Goal: Task Accomplishment & Management: Manage account settings

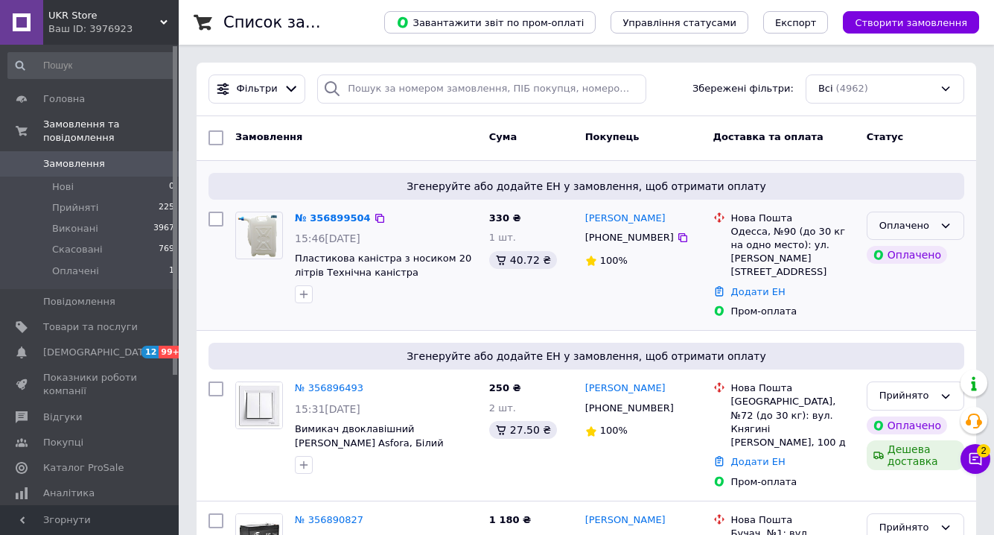
click at [905, 229] on div "Оплачено" at bounding box center [906, 226] width 54 height 16
click at [949, 220] on icon at bounding box center [945, 226] width 12 height 12
click at [916, 249] on li "Прийнято" at bounding box center [915, 257] width 96 height 28
click at [972, 459] on icon at bounding box center [975, 458] width 15 height 15
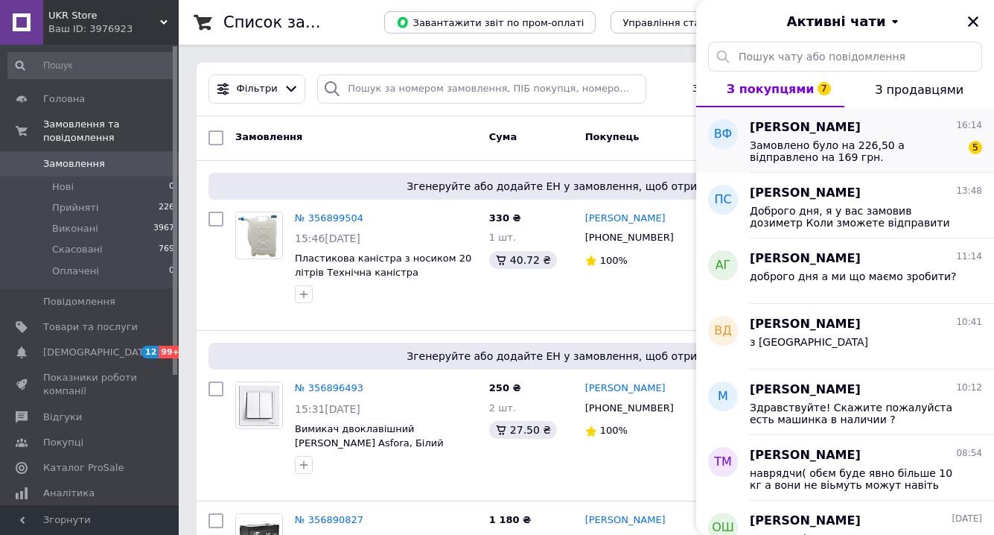
click at [910, 160] on span "Замовлено було на 226,50 а відправлено на 169 грн." at bounding box center [855, 151] width 211 height 24
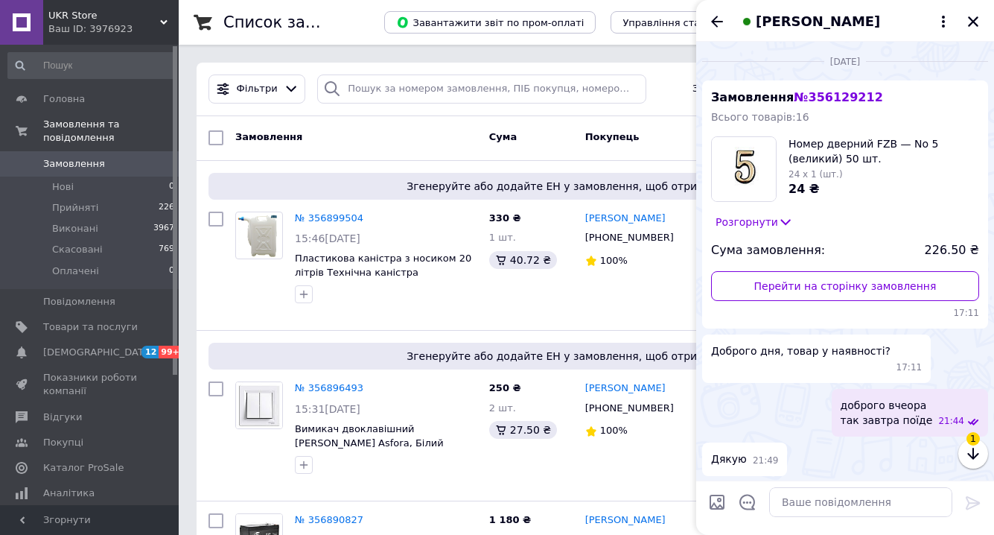
click at [778, 225] on icon at bounding box center [785, 221] width 15 height 15
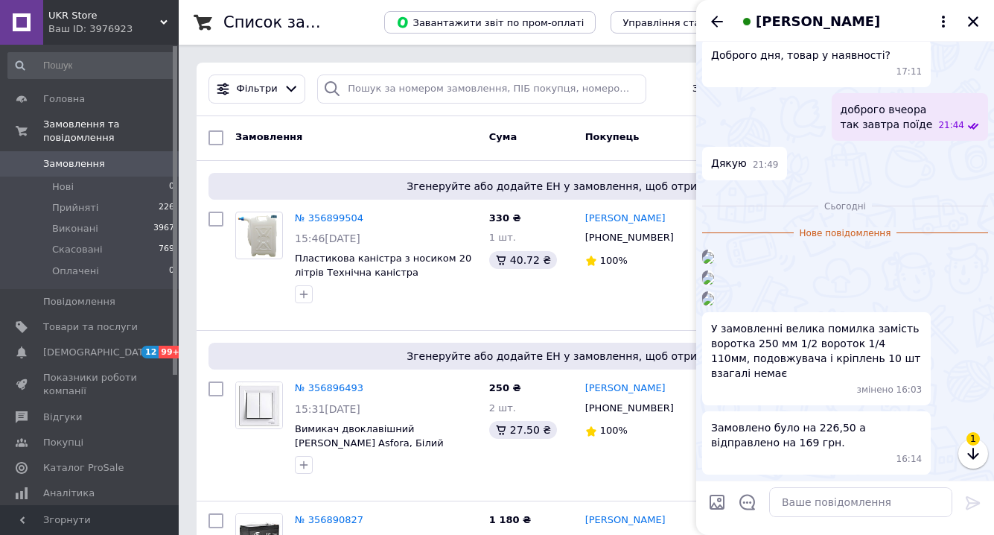
scroll to position [1291, 0]
click at [840, 507] on textarea at bounding box center [860, 502] width 183 height 30
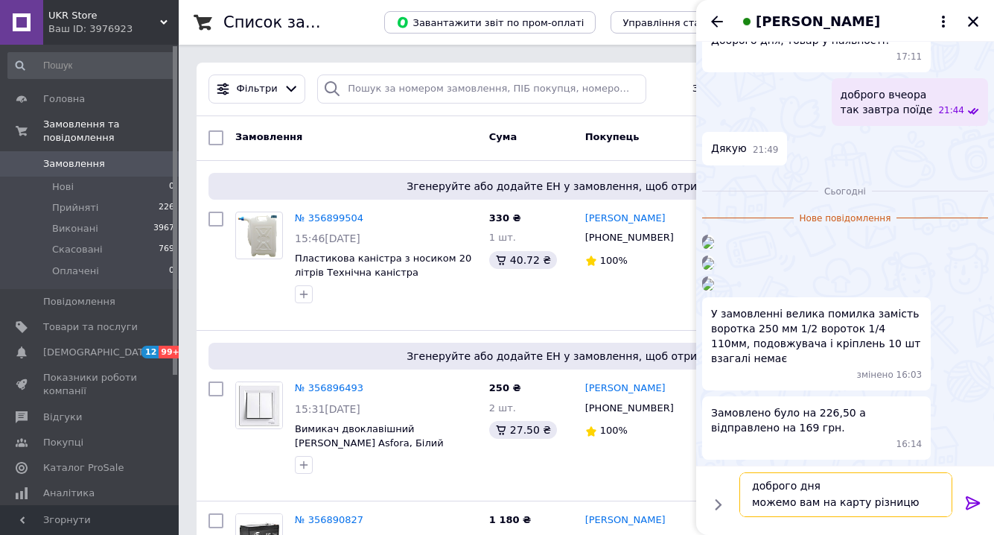
scroll to position [10, 0]
type textarea "доброго дня можемо вам на карту різницю повернути?"
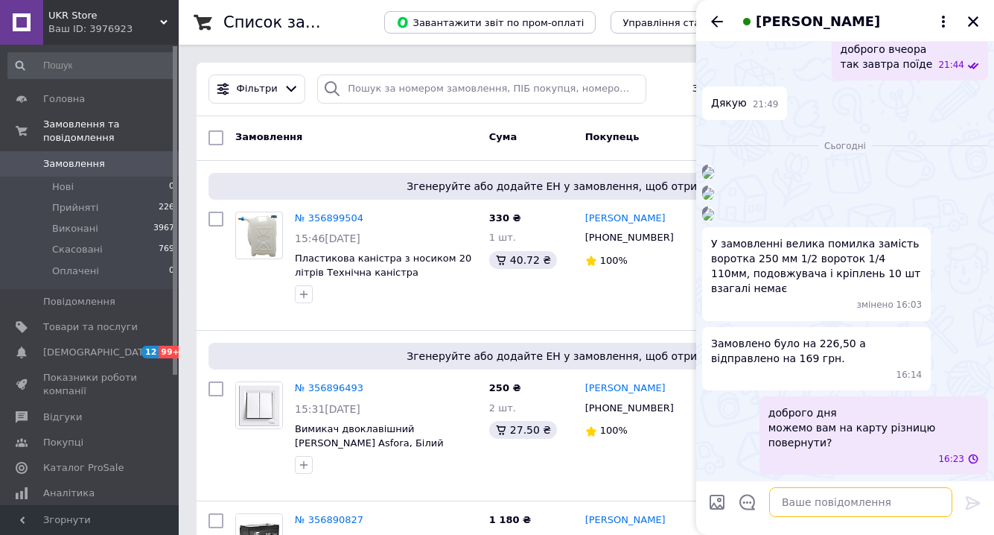
scroll to position [1352, 0]
drag, startPoint x: 970, startPoint y: 21, endPoint x: 874, endPoint y: 65, distance: 105.6
click at [970, 22] on icon "Закрити" at bounding box center [972, 21] width 13 height 13
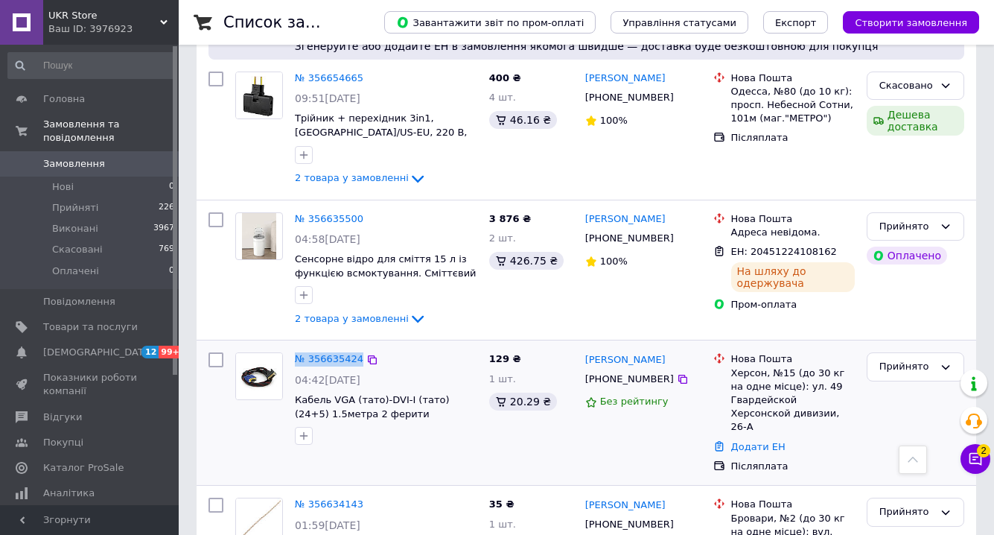
scroll to position [7018, 0]
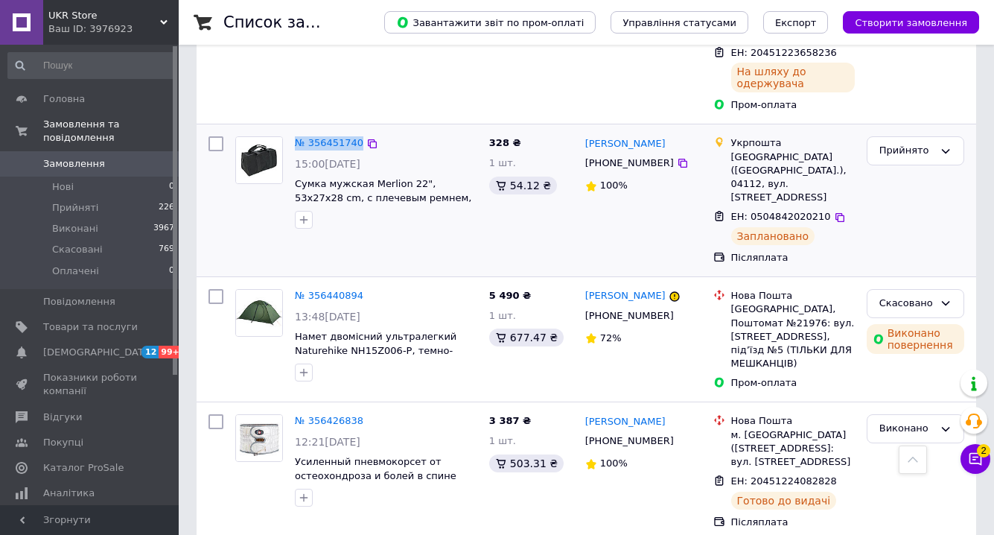
scroll to position [2990, 0]
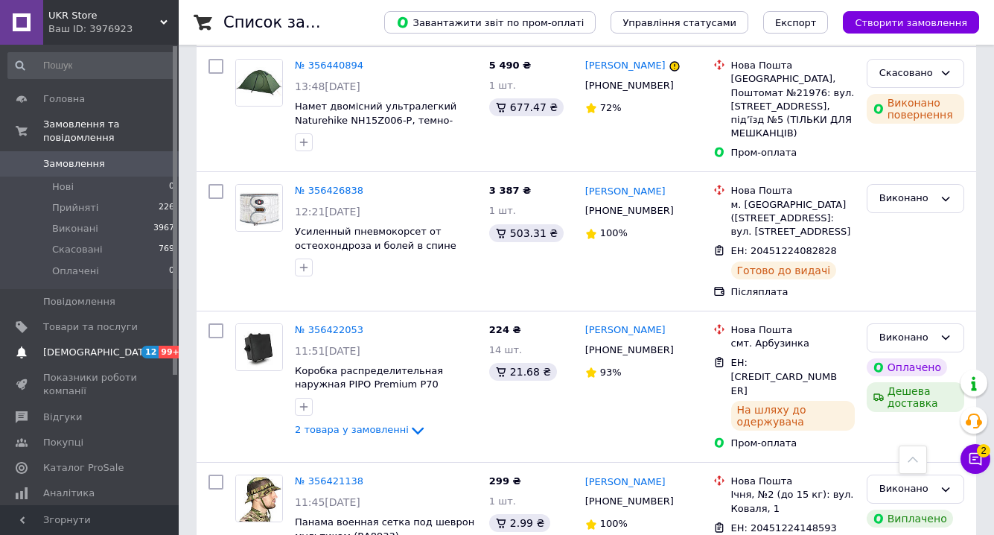
click at [92, 351] on span "[DEMOGRAPHIC_DATA]" at bounding box center [98, 351] width 110 height 13
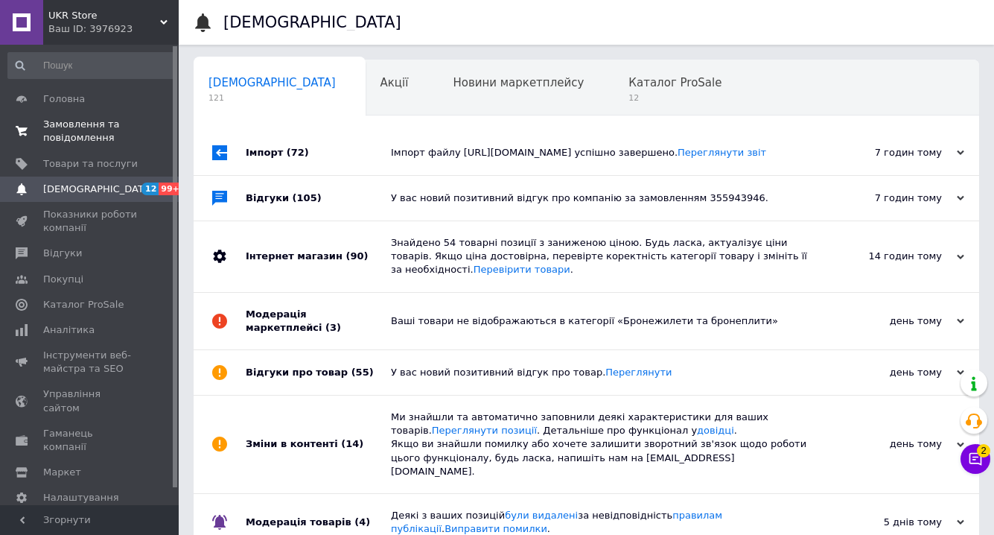
click at [118, 137] on span "Замовлення та повідомлення" at bounding box center [90, 131] width 95 height 27
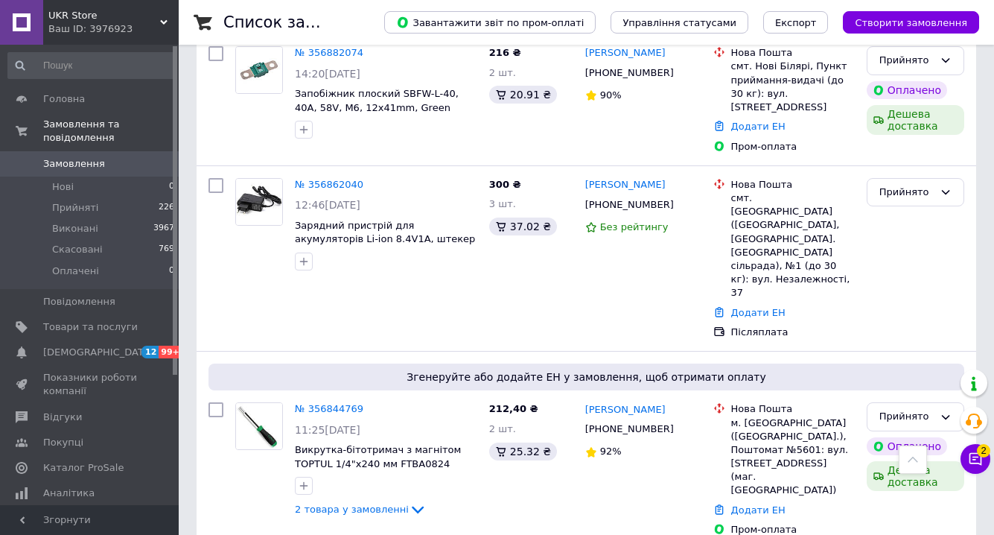
scroll to position [7018, 0]
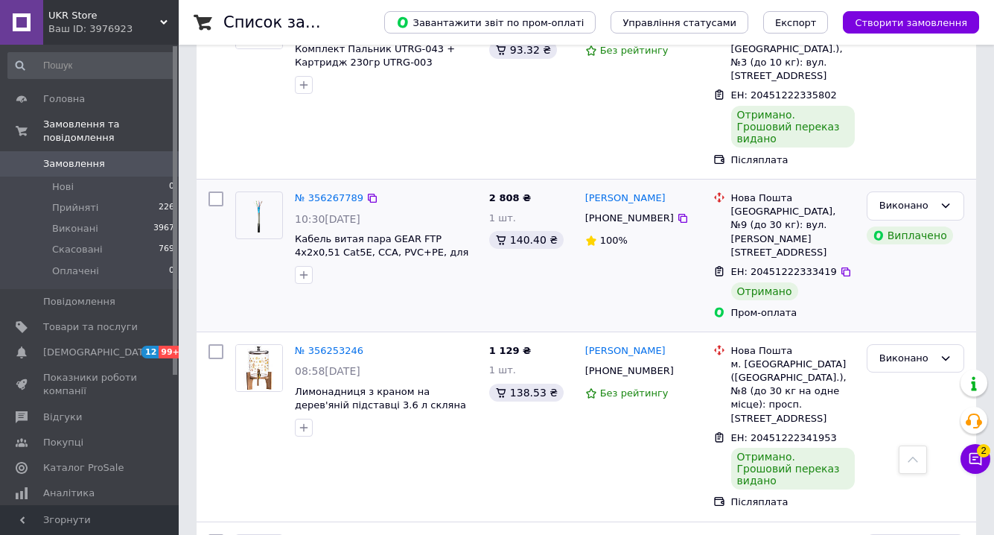
scroll to position [6742, 0]
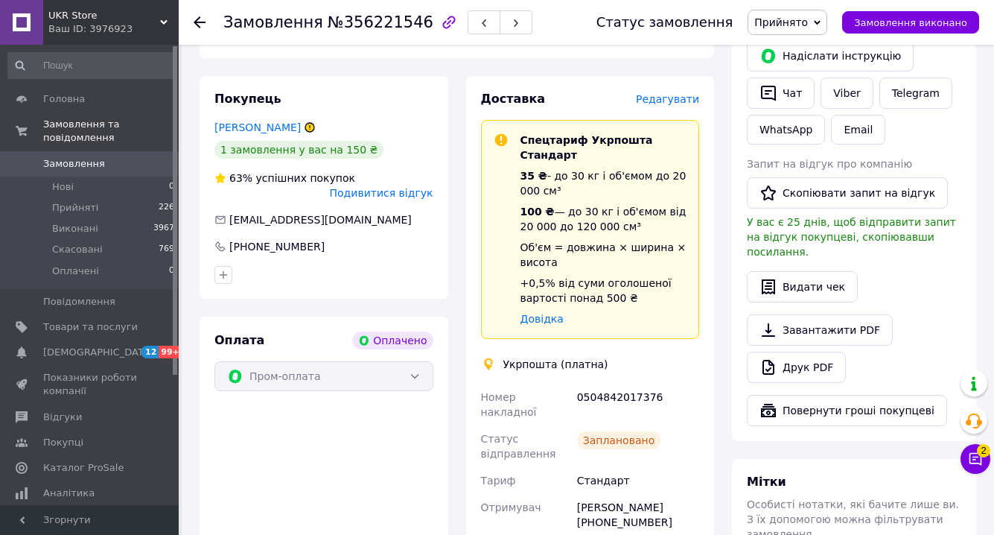
scroll to position [354, 0]
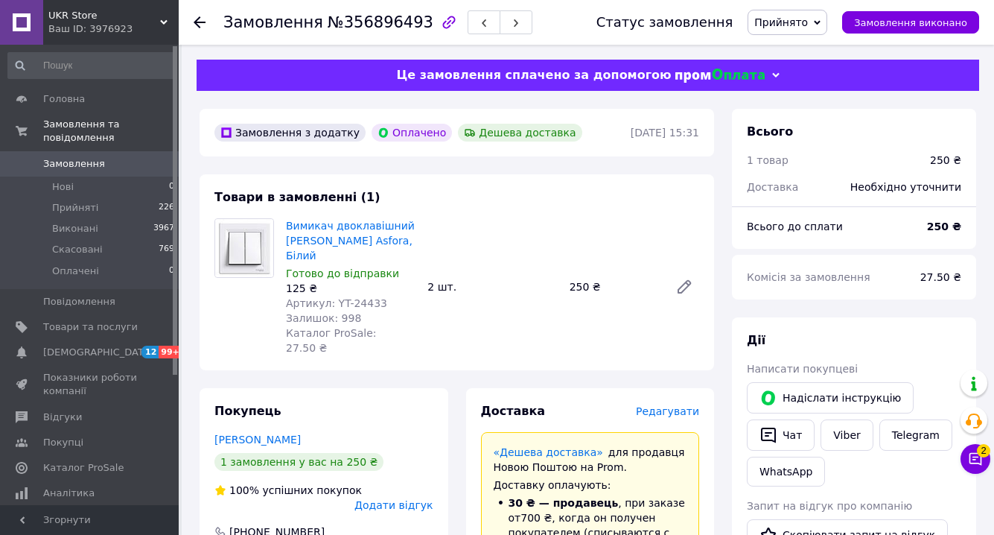
click at [375, 297] on span "Артикул: YT-24433" at bounding box center [336, 303] width 101 height 12
copy span "24433"
drag, startPoint x: 284, startPoint y: 240, endPoint x: 366, endPoint y: 244, distance: 82.0
click at [366, 244] on div "Вимикач двоклавішний Schneider Asfora, Білий Готово до відправки 125 ₴ Артикул:…" at bounding box center [350, 286] width 141 height 143
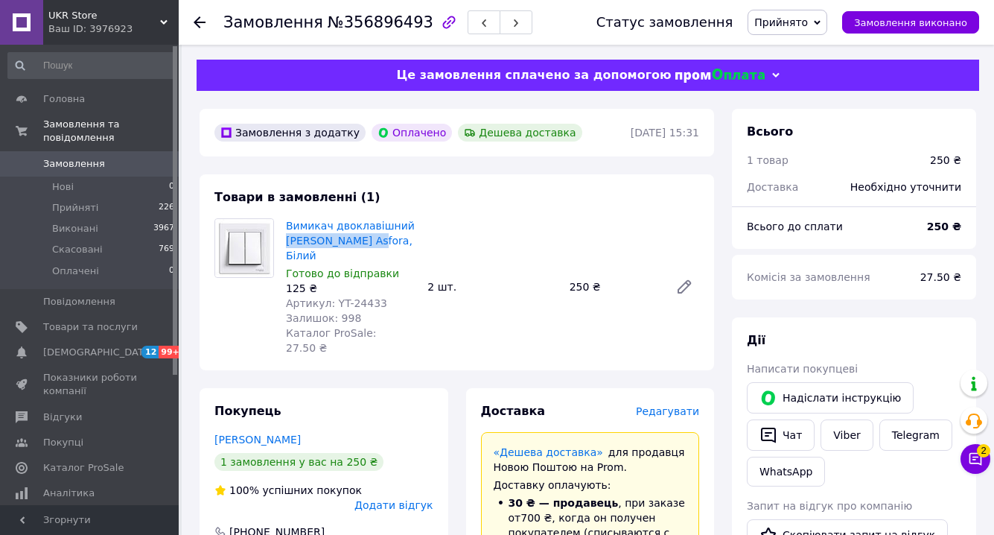
copy link "Schneider Asfora"
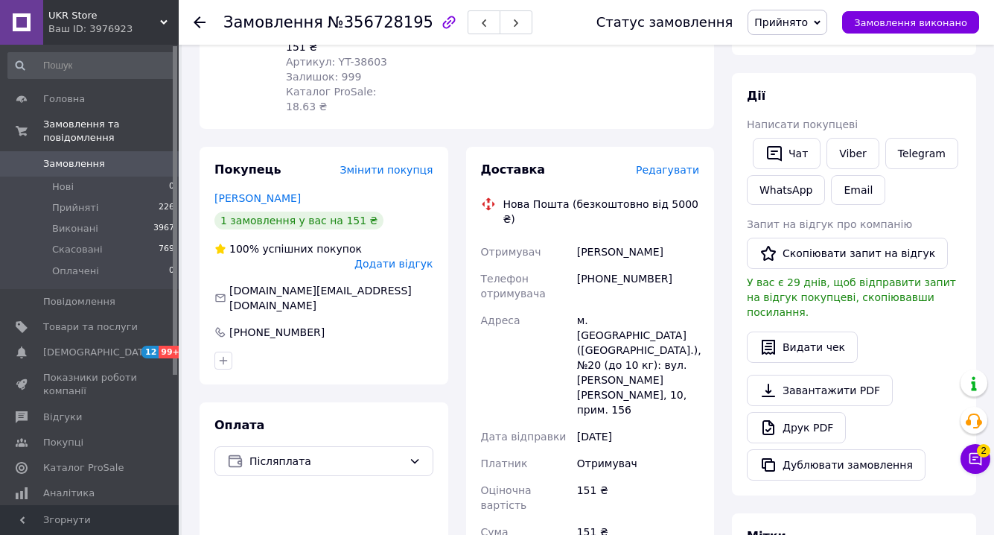
scroll to position [442, 0]
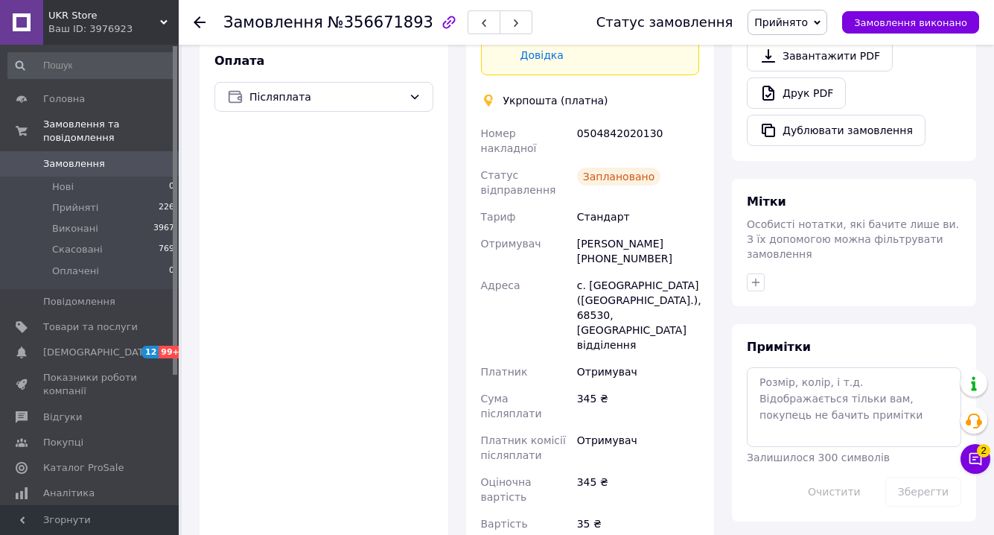
scroll to position [560, 0]
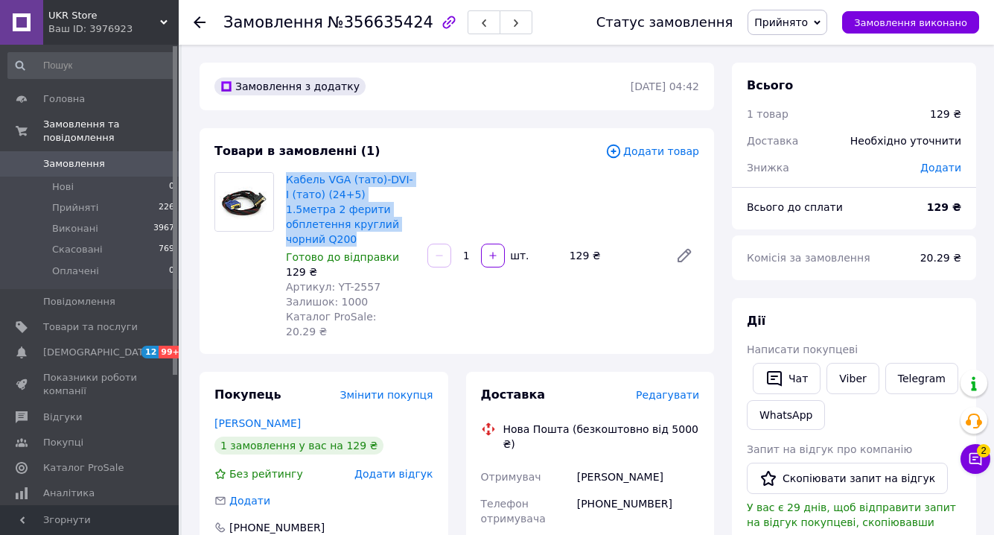
drag, startPoint x: 398, startPoint y: 225, endPoint x: 285, endPoint y: 173, distance: 123.6
click at [285, 173] on div "Кабель VGA (тато)-DVI-I (тато) (24+5) 1.5метра 2 ферити обплетення круглий чорн…" at bounding box center [350, 255] width 141 height 173
copy link "Кабель VGA (тато)-DVI-I (тато) (24+5) 1.5метра 2 ферити обплетення круглий чорн…"
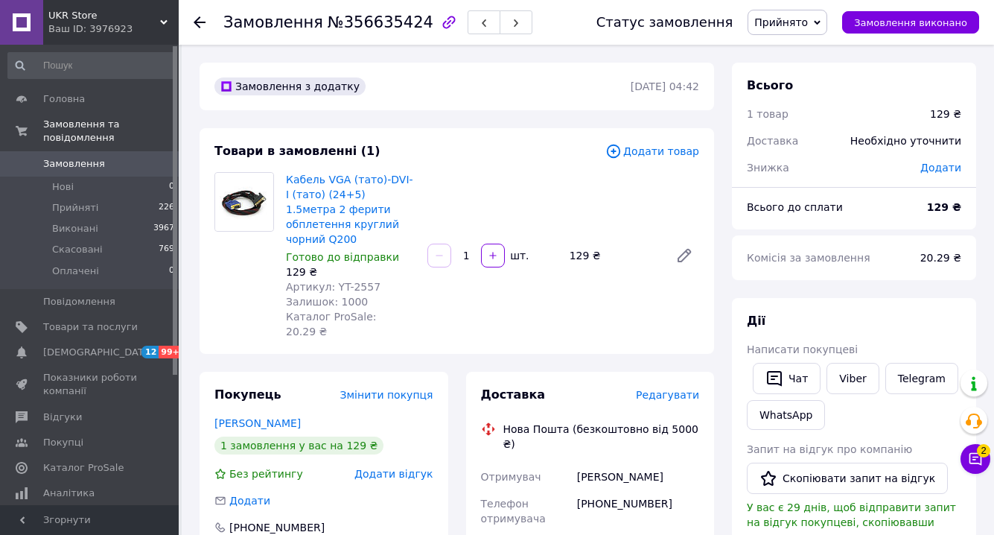
click at [571, 245] on div "129 ₴" at bounding box center [614, 255] width 100 height 21
copy div "129"
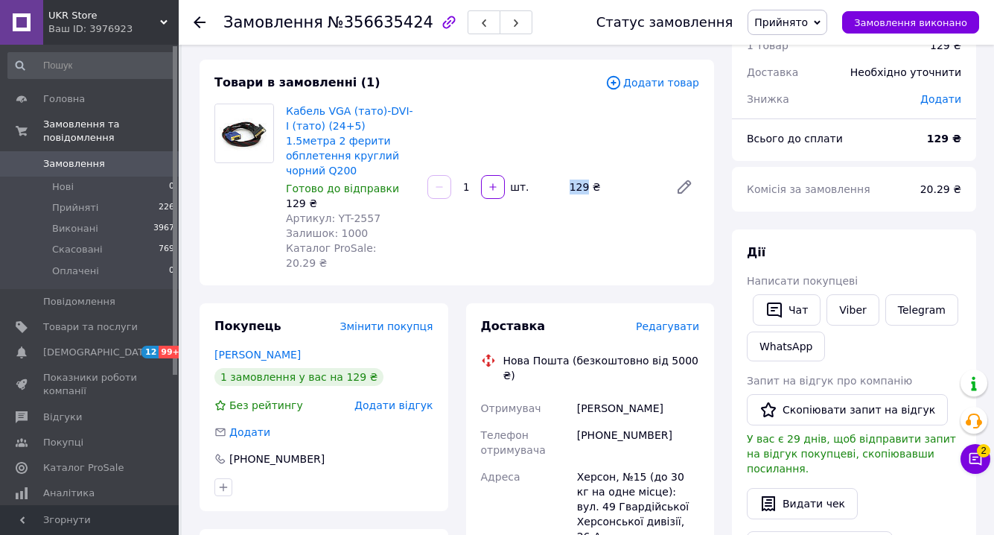
scroll to position [127, 0]
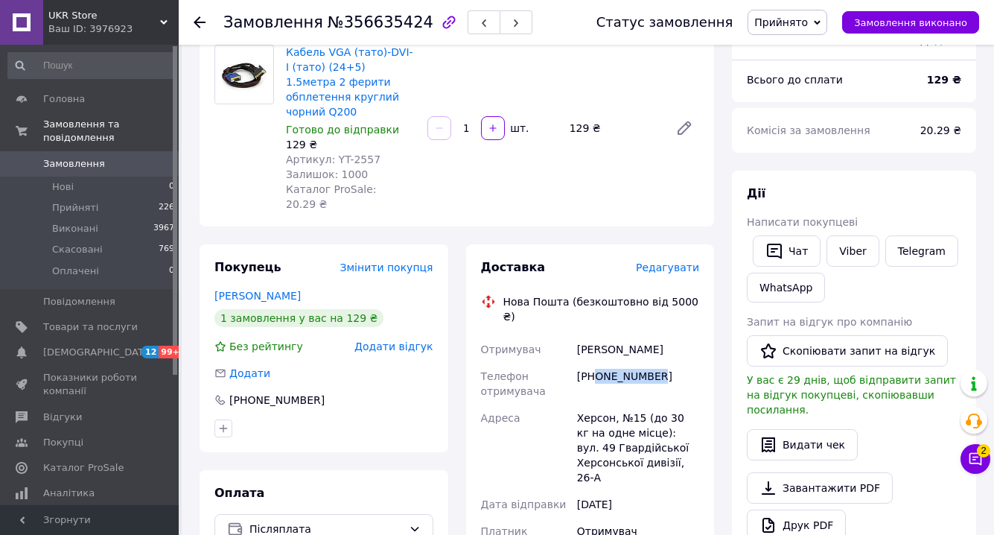
drag, startPoint x: 596, startPoint y: 330, endPoint x: 692, endPoint y: 335, distance: 96.2
click at [692, 363] on div "+380990154051" at bounding box center [638, 384] width 128 height 42
copy div "0990154051"
click at [619, 336] on div "Николенко Николай" at bounding box center [638, 349] width 128 height 27
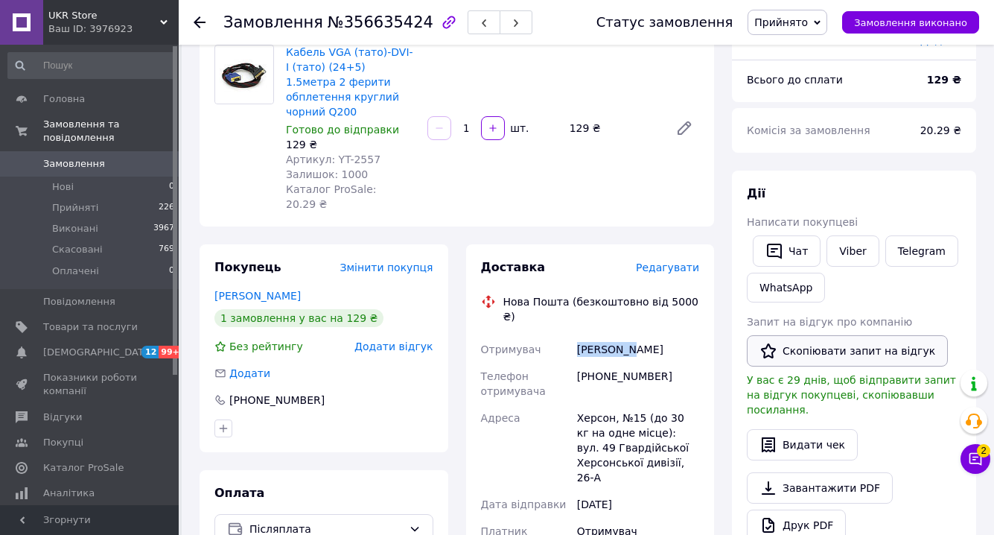
copy div "Николенко"
click at [604, 404] on div "Херсон, №15 (до 30 кг на одне місце): вул. 49 Гвардійської Херсонської дивізії,…" at bounding box center [638, 447] width 128 height 86
copy div "Херсон"
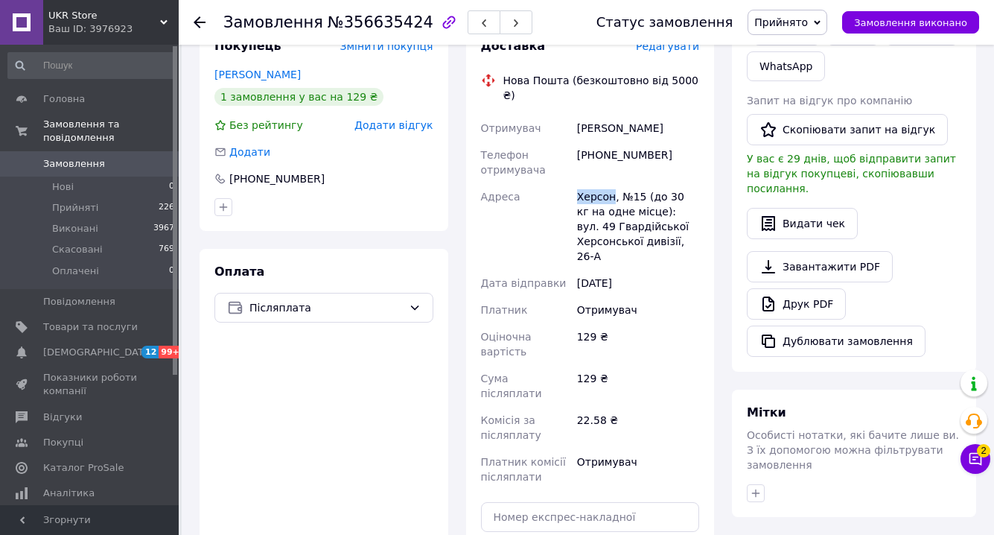
scroll to position [397, 0]
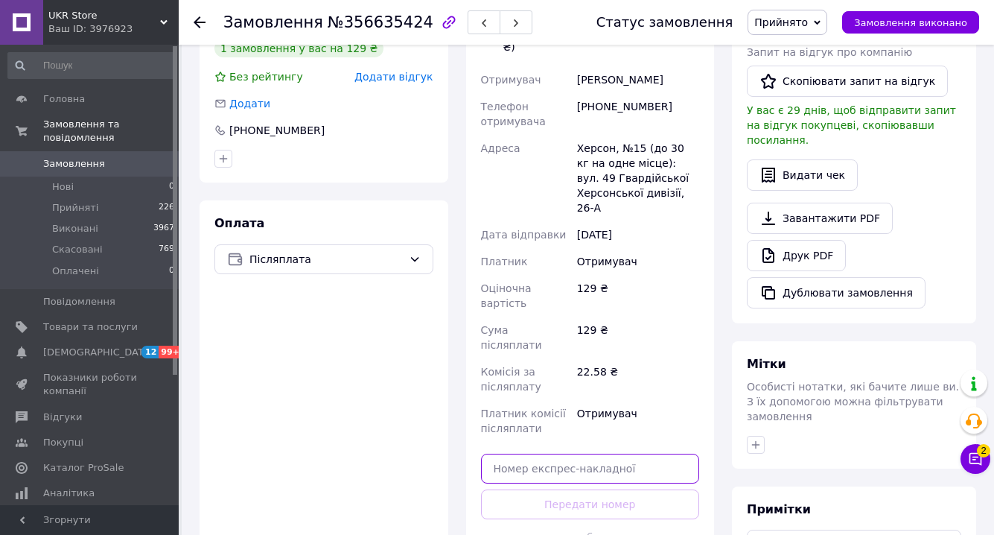
click at [599, 453] on input "text" at bounding box center [590, 468] width 219 height 30
paste input "20451225248564"
type input "20451225248564"
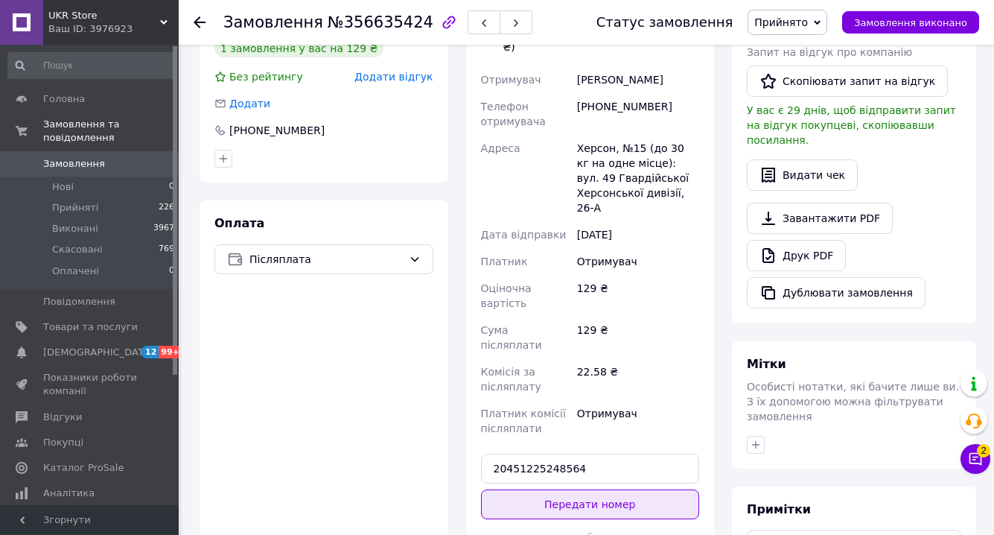
click at [607, 489] on button "Передати номер" at bounding box center [590, 504] width 219 height 30
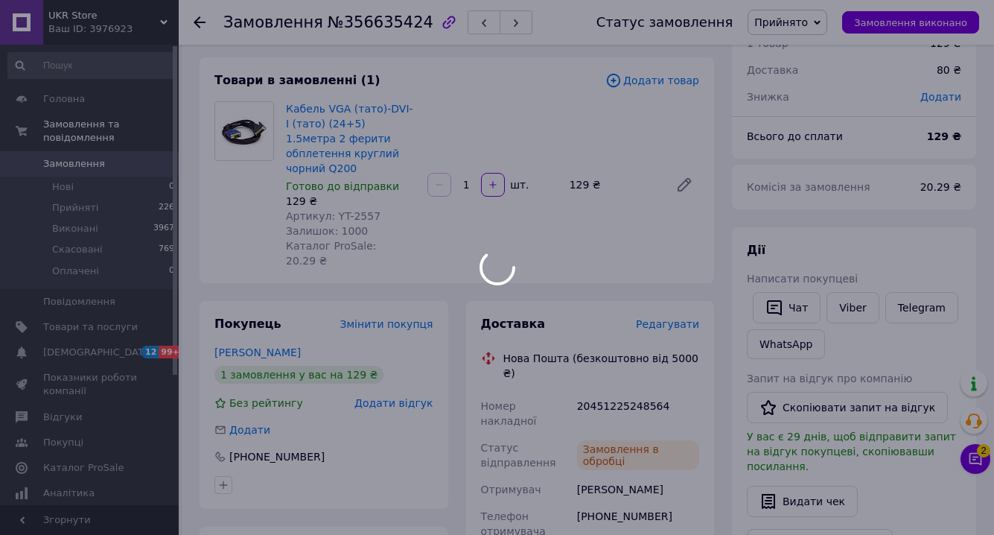
scroll to position [0, 0]
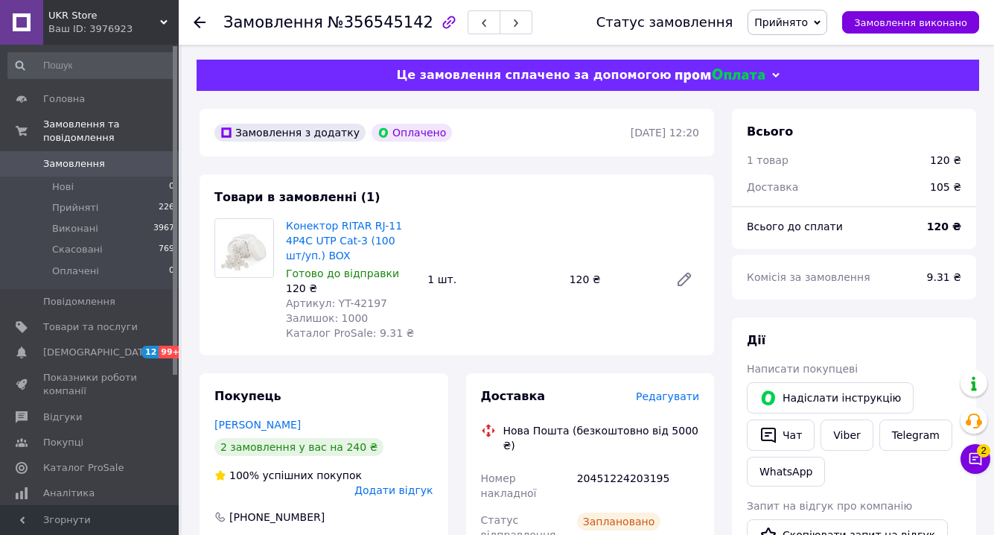
scroll to position [3, 0]
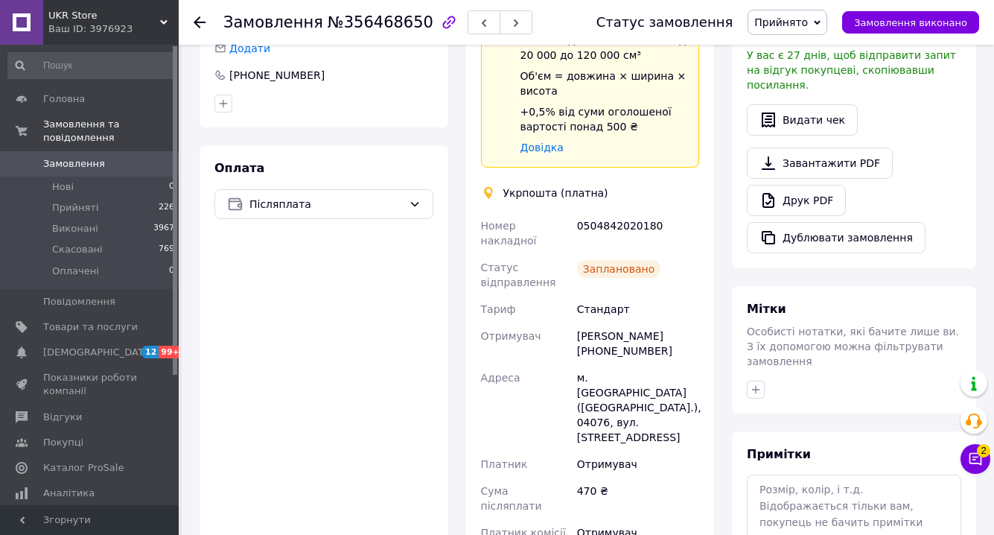
scroll to position [532, 0]
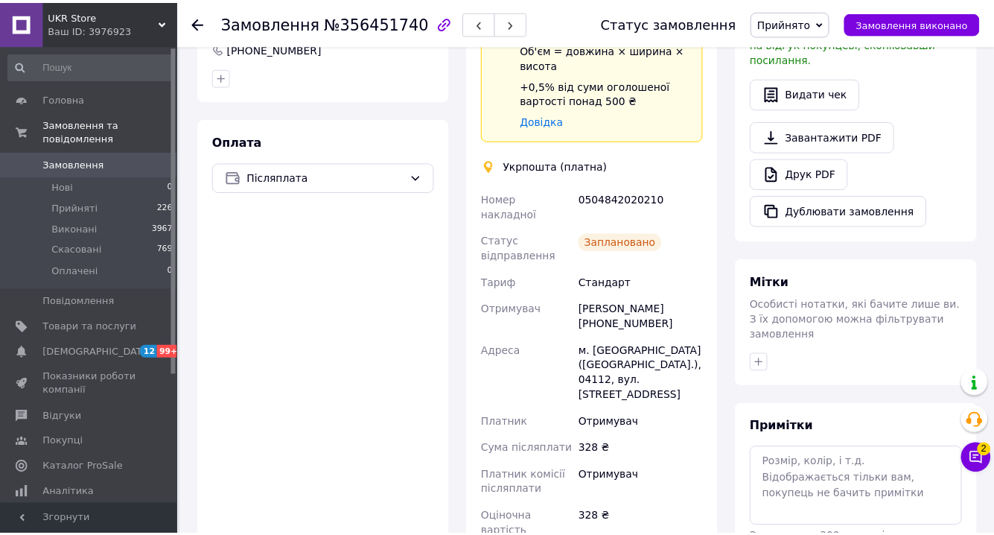
scroll to position [494, 0]
